Goal: Transaction & Acquisition: Purchase product/service

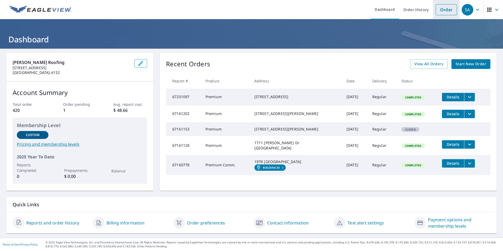
click at [444, 5] on link "Order" at bounding box center [445, 9] width 21 height 11
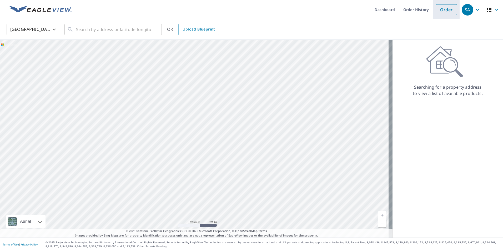
click at [441, 9] on link "Order" at bounding box center [445, 9] width 21 height 11
click at [109, 31] on input "text" at bounding box center [113, 29] width 75 height 15
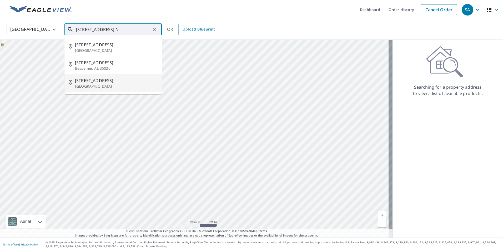
click at [108, 82] on span "[STREET_ADDRESS]" at bounding box center [116, 80] width 83 height 6
type input "[STREET_ADDRESS]"
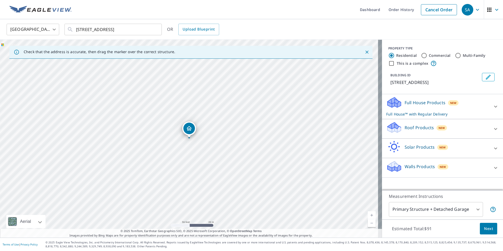
click at [492, 128] on icon at bounding box center [495, 129] width 6 height 6
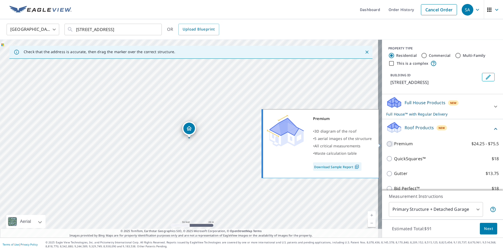
click at [388, 144] on input "Premium $24.25 - $75.5" at bounding box center [390, 144] width 8 height 6
checkbox input "true"
checkbox input "false"
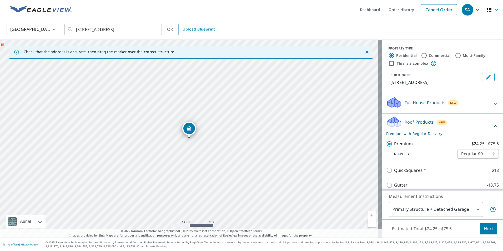
click at [488, 231] on span "Next" at bounding box center [488, 228] width 9 height 7
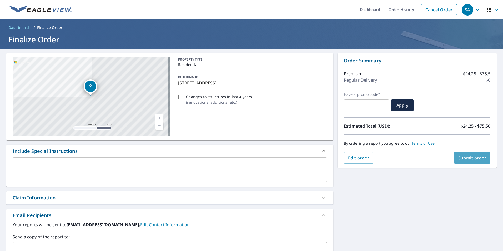
click at [468, 161] on button "Submit order" at bounding box center [472, 158] width 37 height 12
checkbox input "true"
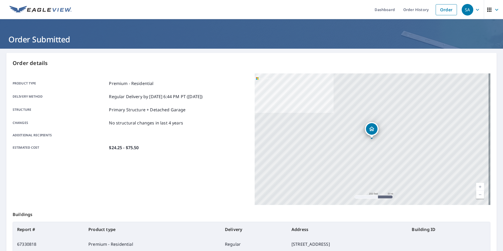
click at [297, 62] on p "Order details" at bounding box center [252, 63] width 478 height 8
click at [259, 60] on p "Order details" at bounding box center [252, 63] width 478 height 8
